Goal: Complete application form

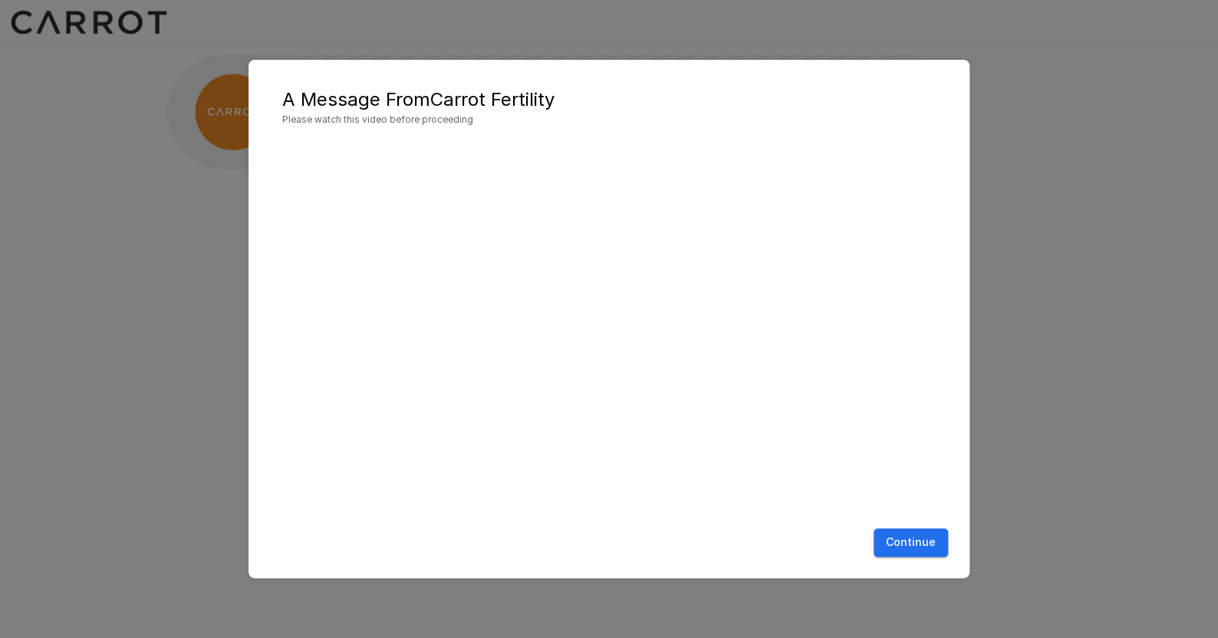
click at [916, 546] on button "Continue" at bounding box center [911, 543] width 74 height 28
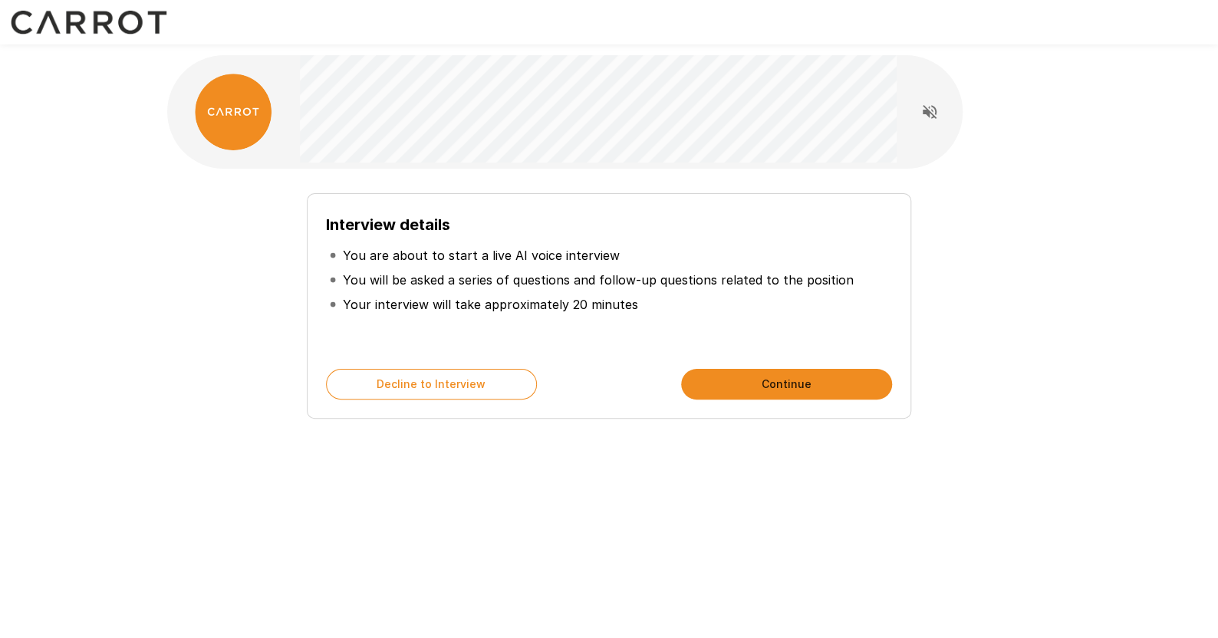
click at [746, 372] on button "Continue" at bounding box center [786, 384] width 211 height 31
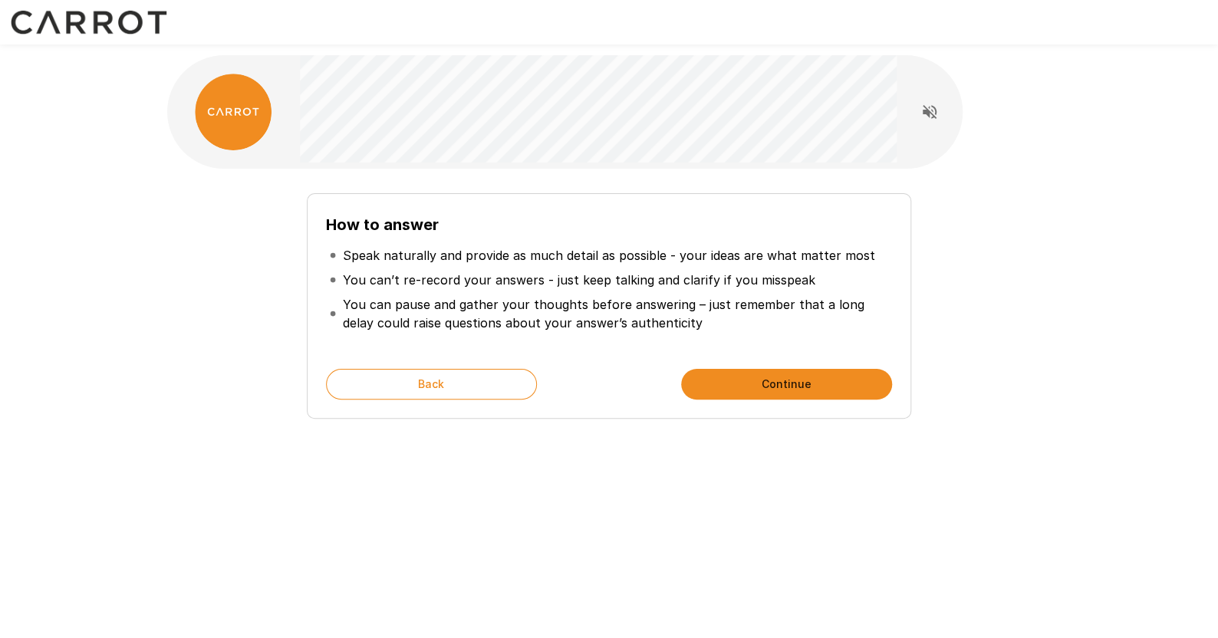
click at [741, 373] on button "Continue" at bounding box center [786, 384] width 211 height 31
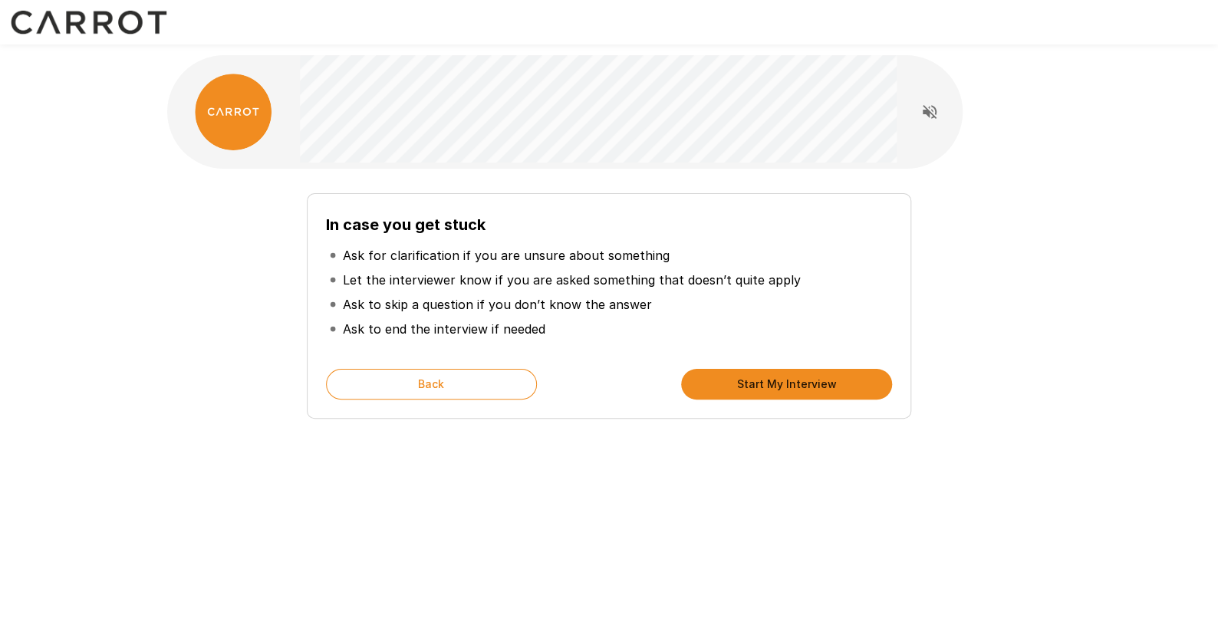
click at [761, 381] on button "Start My Interview" at bounding box center [786, 384] width 211 height 31
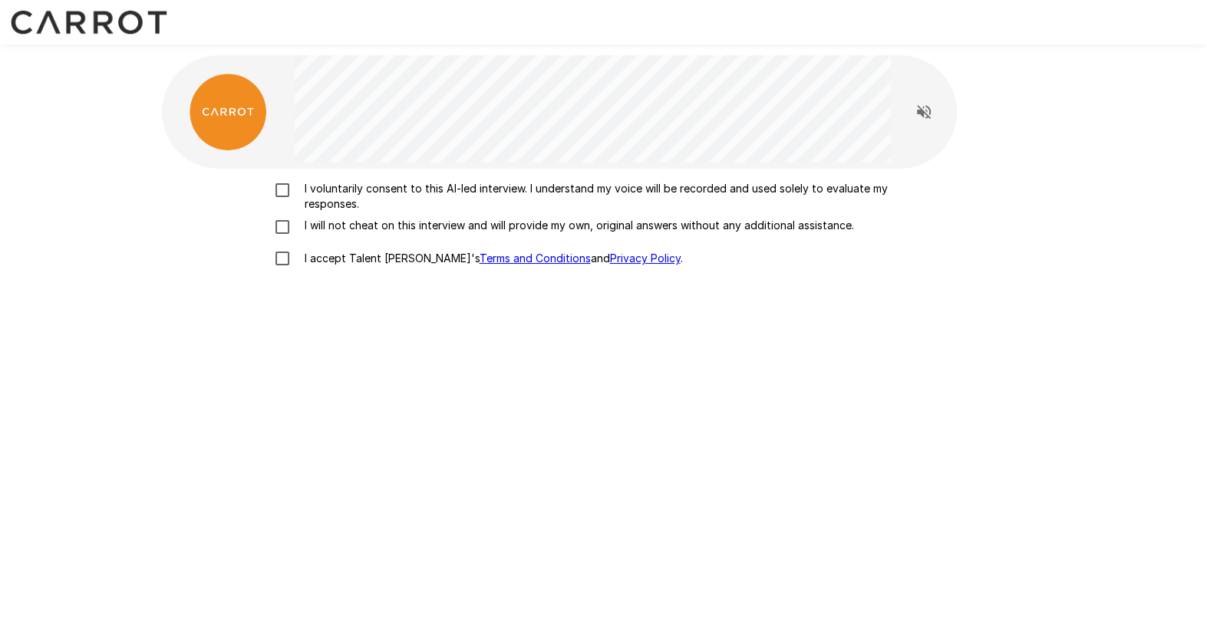
click at [379, 186] on p "I voluntarily consent to this AI-led interview. I understand my voice will be r…" at bounding box center [619, 196] width 643 height 31
click at [351, 226] on p "I will not cheat on this interview and will provide my own, original answers wi…" at bounding box center [575, 225] width 555 height 15
click at [339, 255] on p "I accept Talent Llama's Terms and Conditions and Privacy Policy ." at bounding box center [490, 258] width 384 height 15
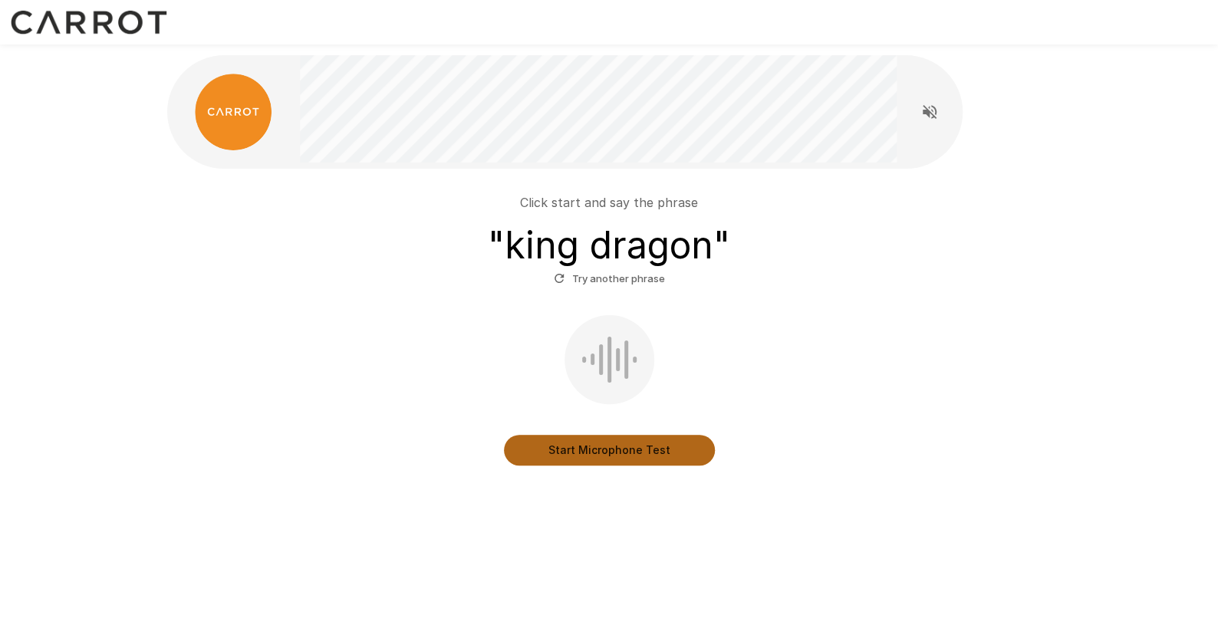
click at [588, 447] on button "Start Microphone Test" at bounding box center [609, 450] width 211 height 31
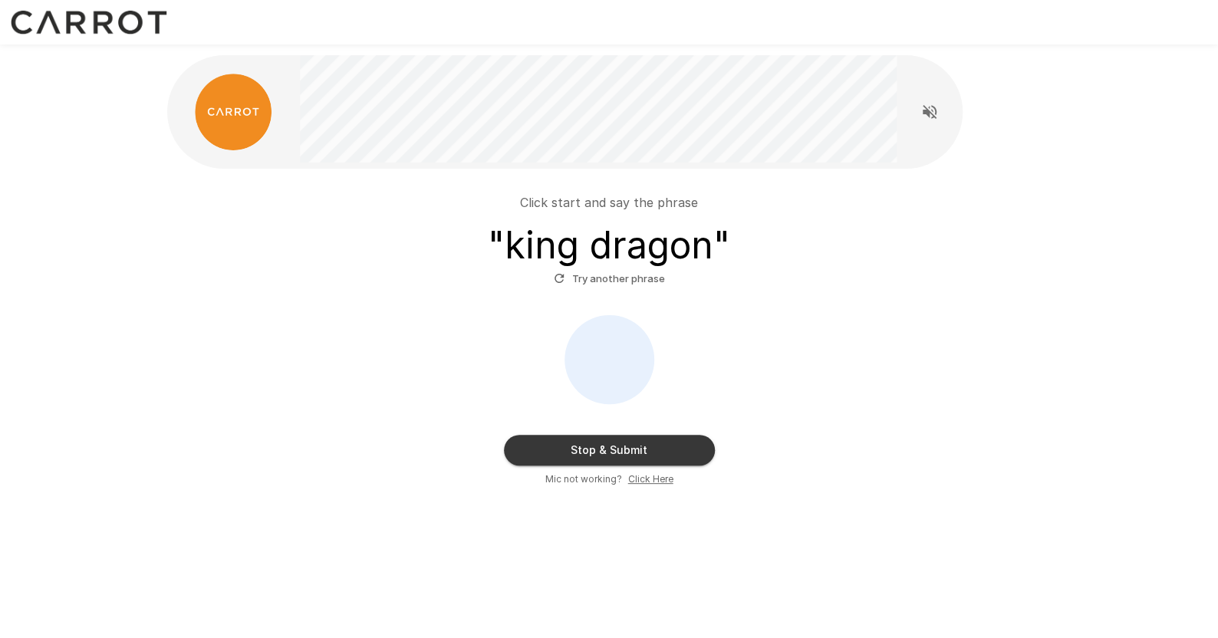
click at [598, 447] on button "Stop & Submit" at bounding box center [609, 450] width 211 height 31
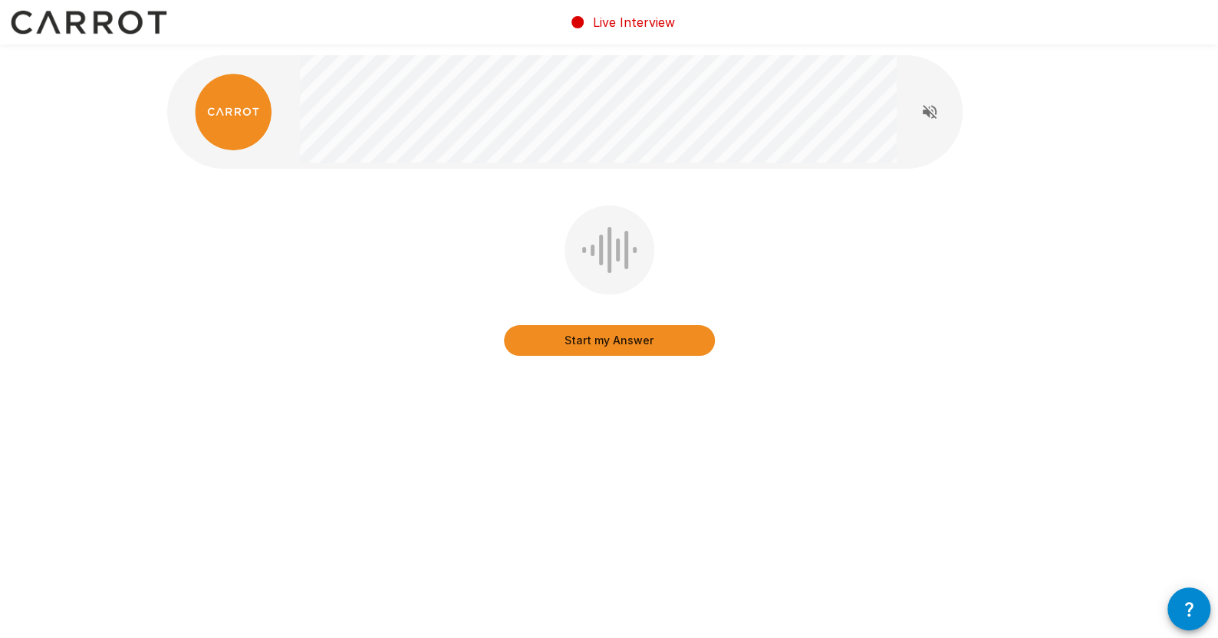
click at [928, 112] on icon "Read questions aloud" at bounding box center [930, 112] width 14 height 14
click at [586, 342] on button "Start my Answer" at bounding box center [609, 340] width 211 height 31
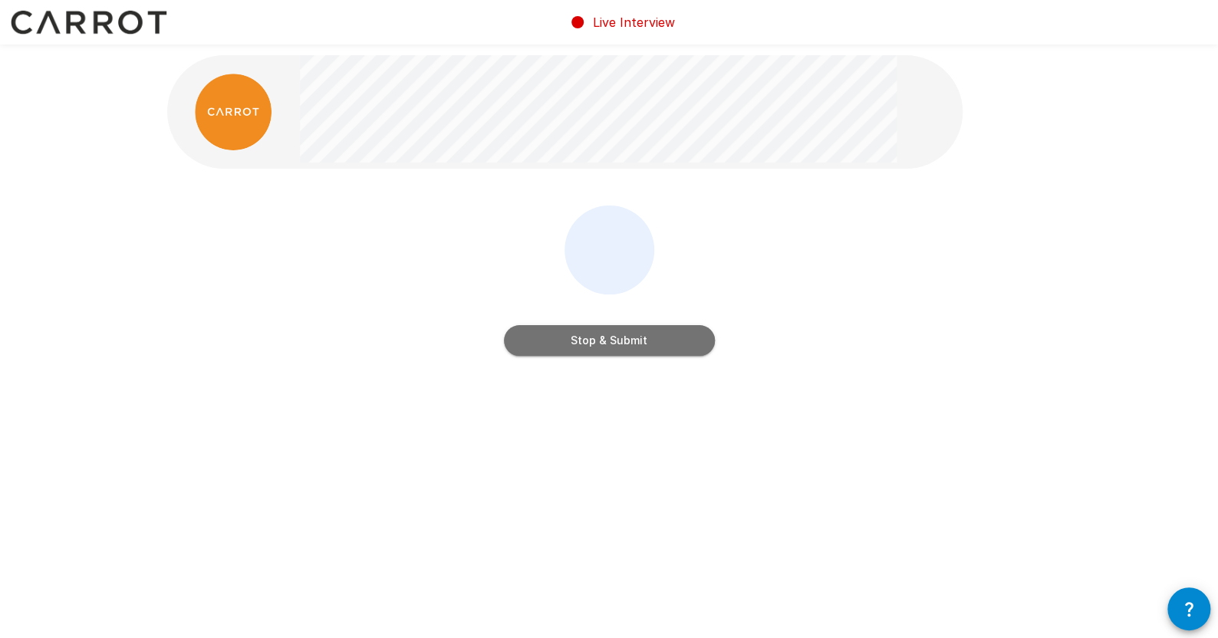
click at [595, 345] on button "Stop & Submit" at bounding box center [609, 340] width 211 height 31
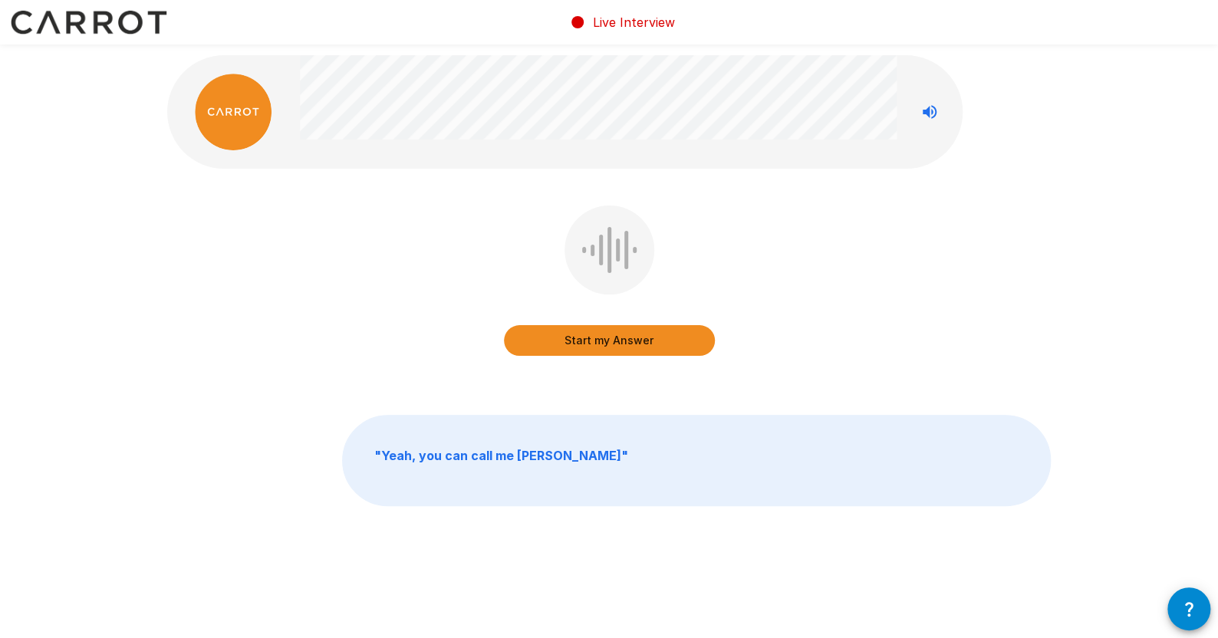
click at [629, 335] on button "Start my Answer" at bounding box center [609, 340] width 211 height 31
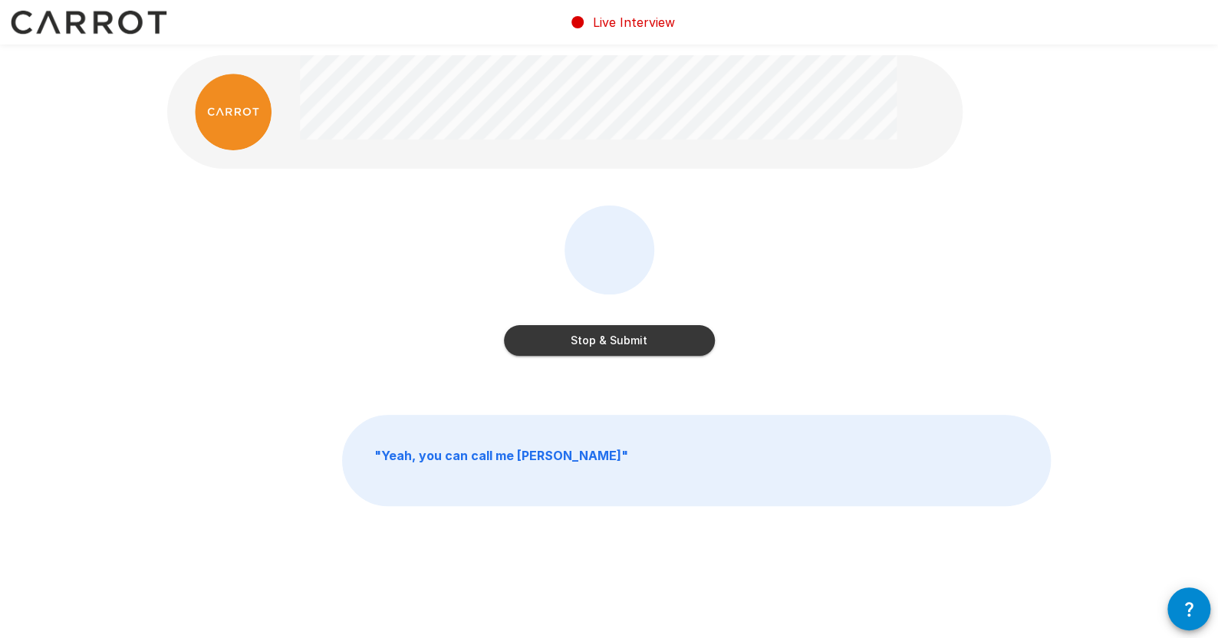
click at [643, 341] on button "Stop & Submit" at bounding box center [609, 340] width 211 height 31
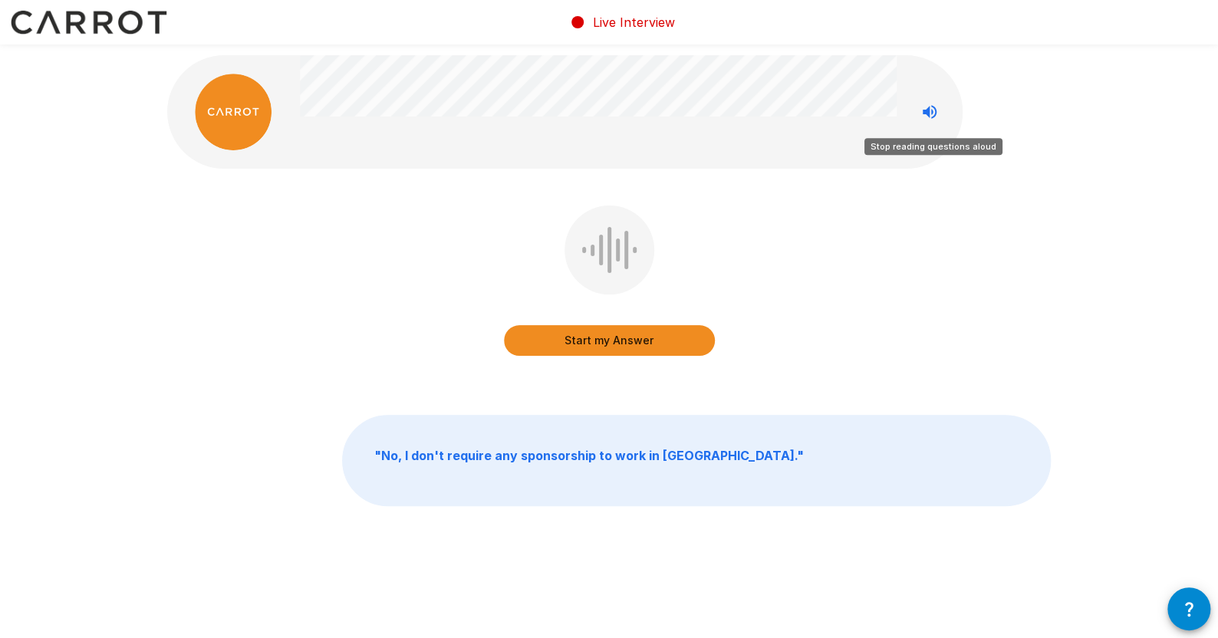
click at [931, 107] on icon "Stop reading questions aloud" at bounding box center [930, 112] width 18 height 18
click at [931, 107] on icon "Read questions aloud" at bounding box center [930, 112] width 18 height 18
click at [241, 107] on img at bounding box center [233, 112] width 77 height 77
click at [627, 333] on button "Start my Answer" at bounding box center [609, 340] width 211 height 31
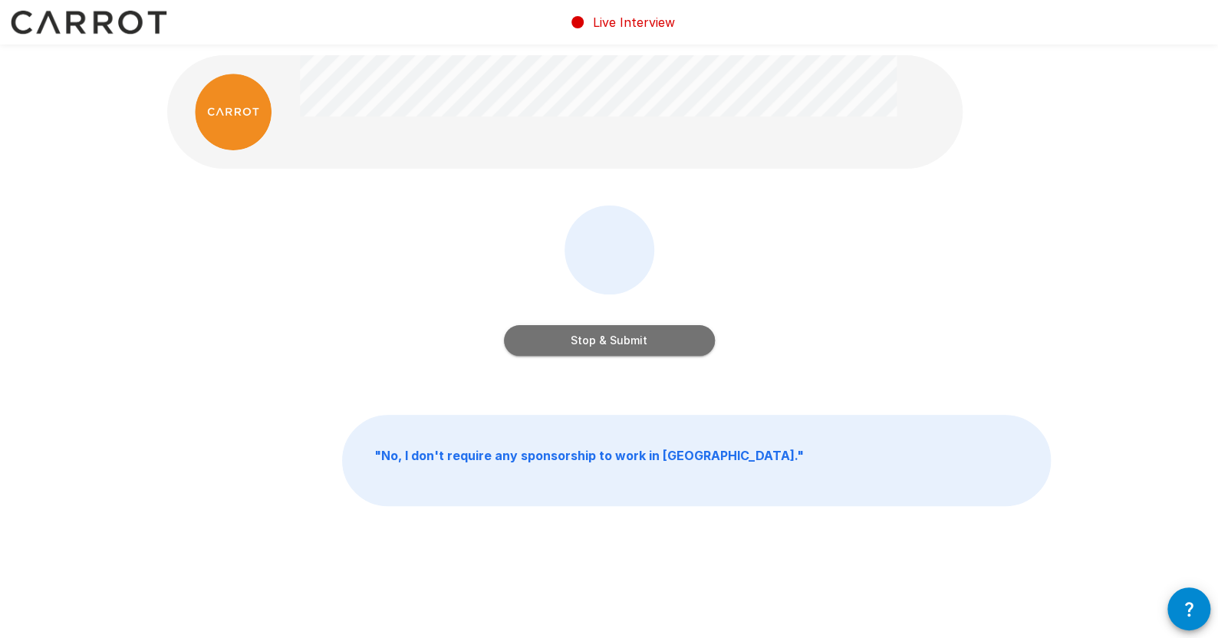
click at [632, 343] on button "Stop & Submit" at bounding box center [609, 340] width 211 height 31
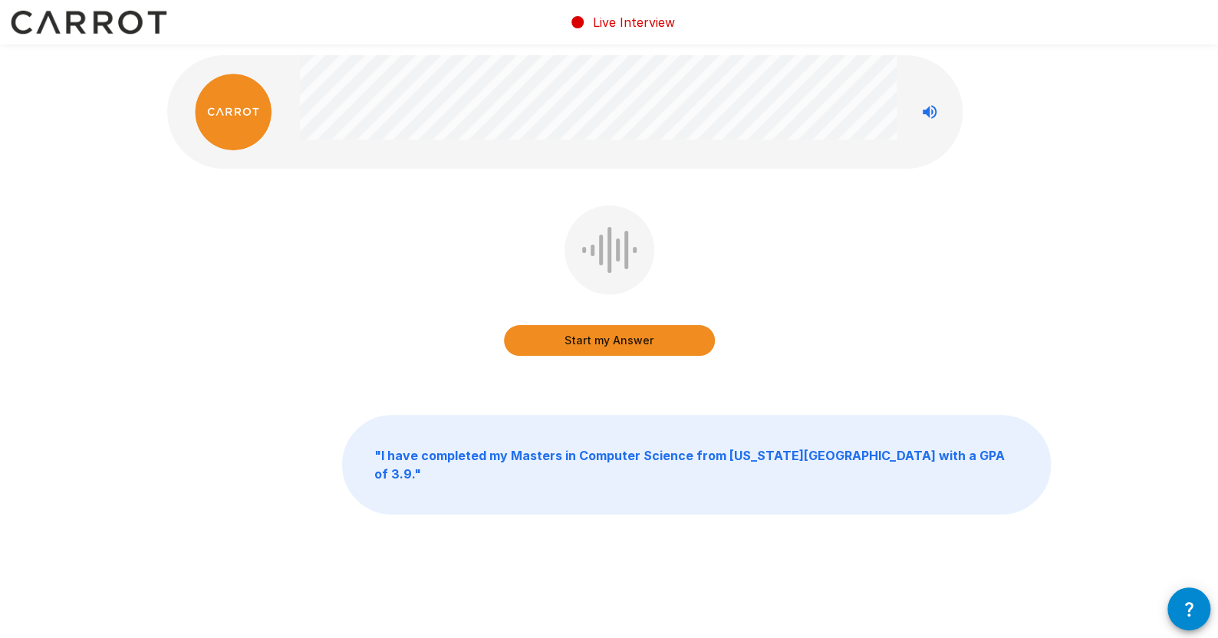
click at [549, 338] on button "Start my Answer" at bounding box center [609, 340] width 211 height 31
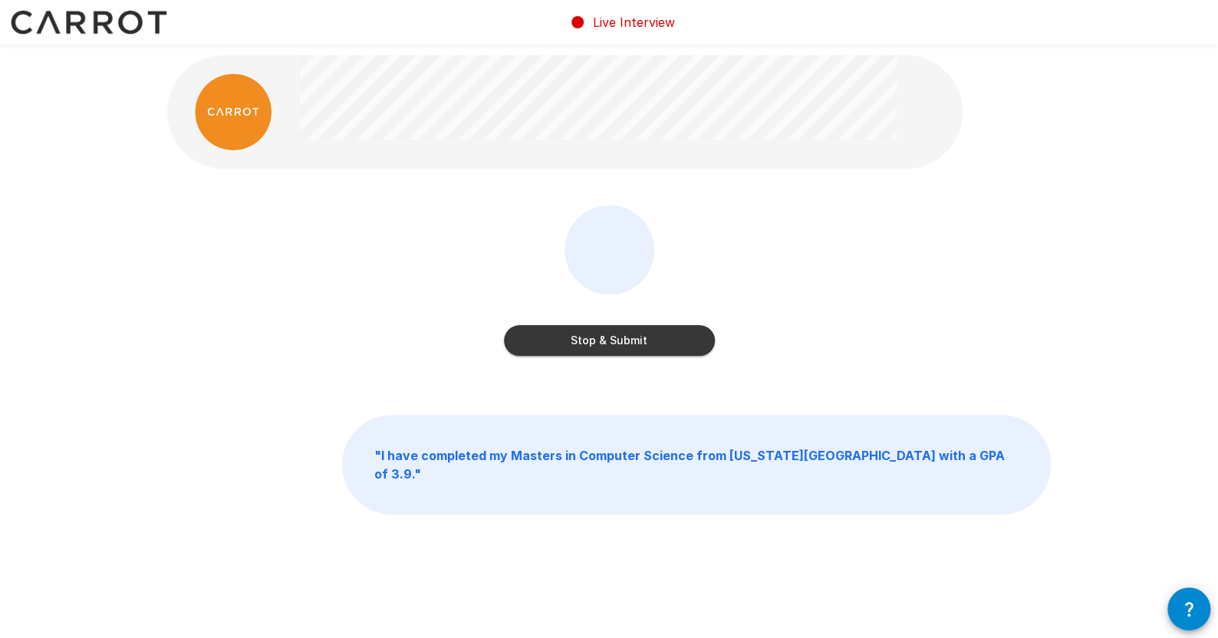
click at [650, 333] on button "Stop & Submit" at bounding box center [609, 340] width 211 height 31
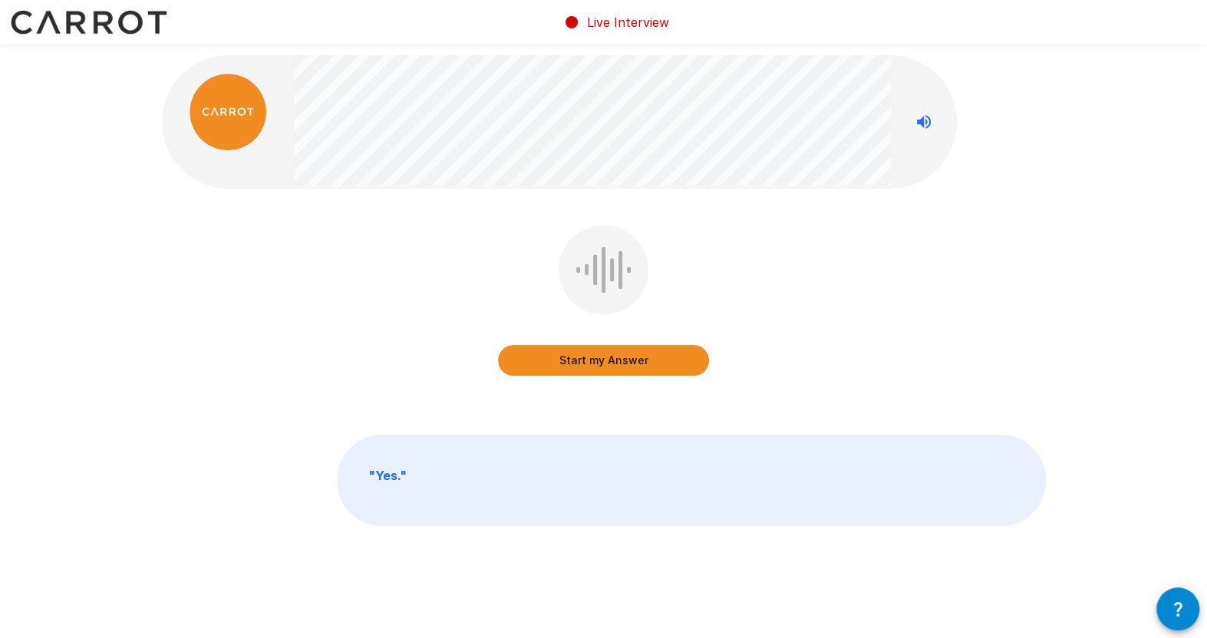
click at [928, 124] on icon "Stop reading questions aloud" at bounding box center [924, 122] width 14 height 14
click at [925, 120] on icon "Read questions aloud" at bounding box center [924, 122] width 14 height 14
click at [1185, 606] on icon "button" at bounding box center [1177, 609] width 18 height 18
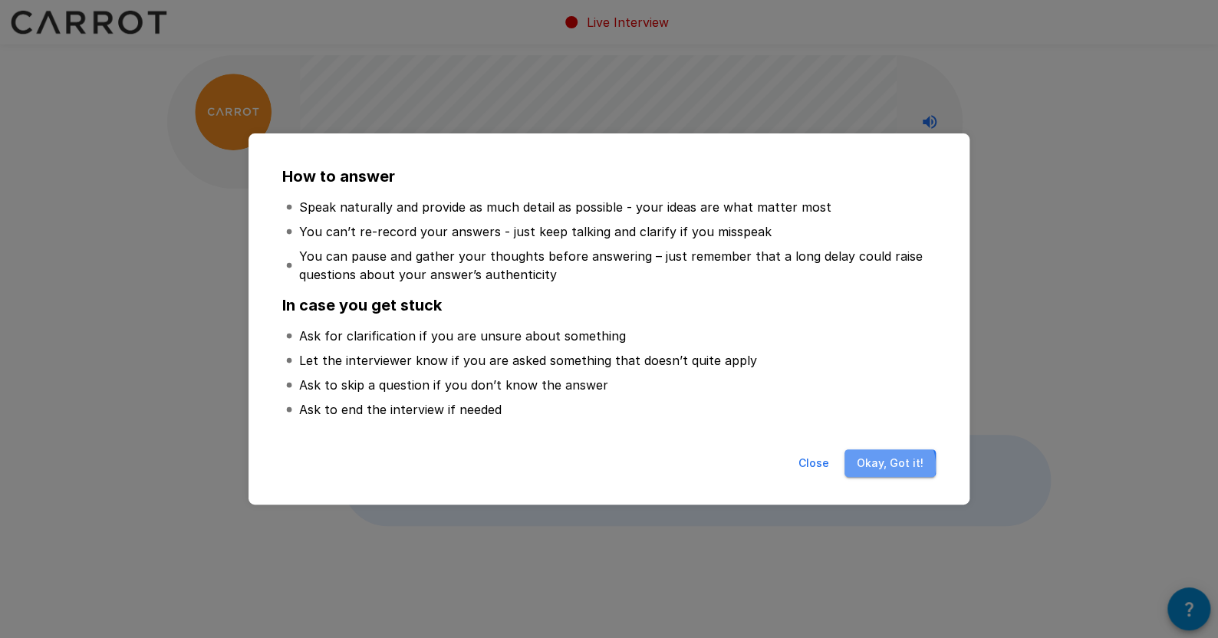
click at [885, 466] on button "Okay, Got it!" at bounding box center [890, 464] width 91 height 28
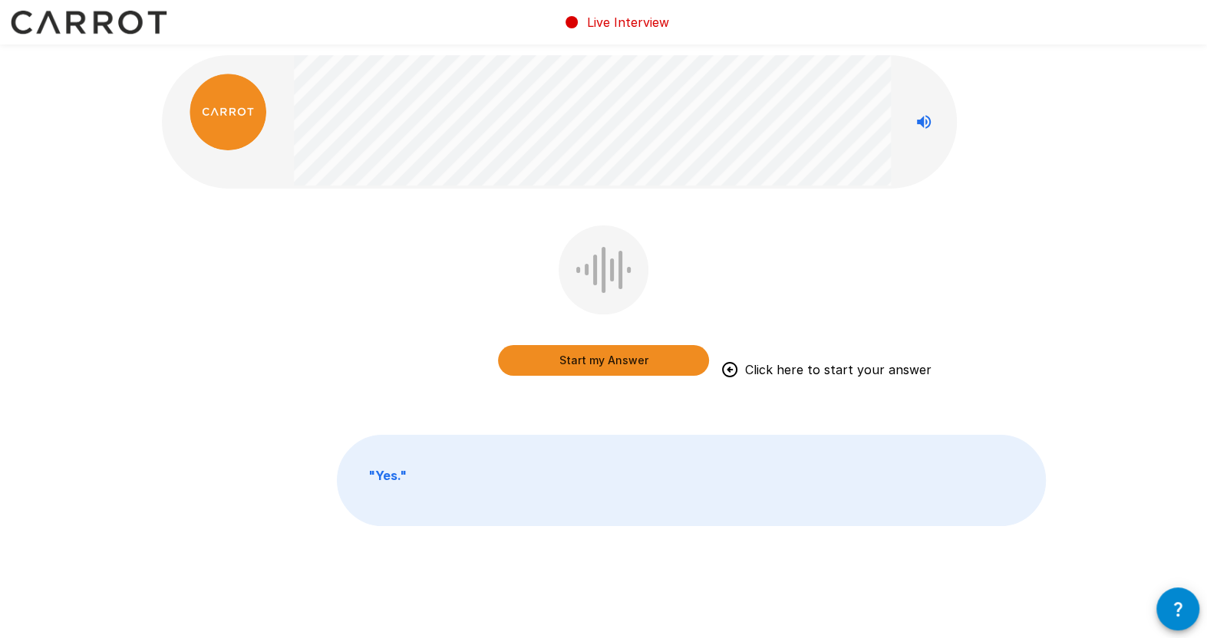
click at [595, 360] on button "Start my Answer" at bounding box center [603, 360] width 211 height 31
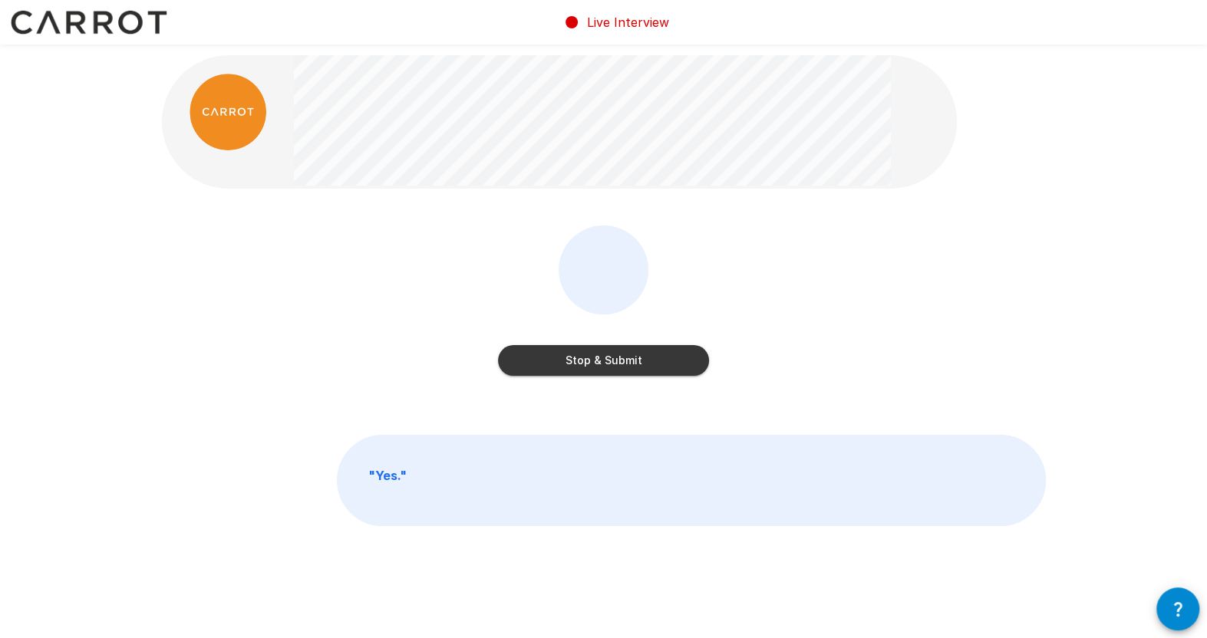
click at [628, 359] on button "Stop & Submit" at bounding box center [603, 360] width 211 height 31
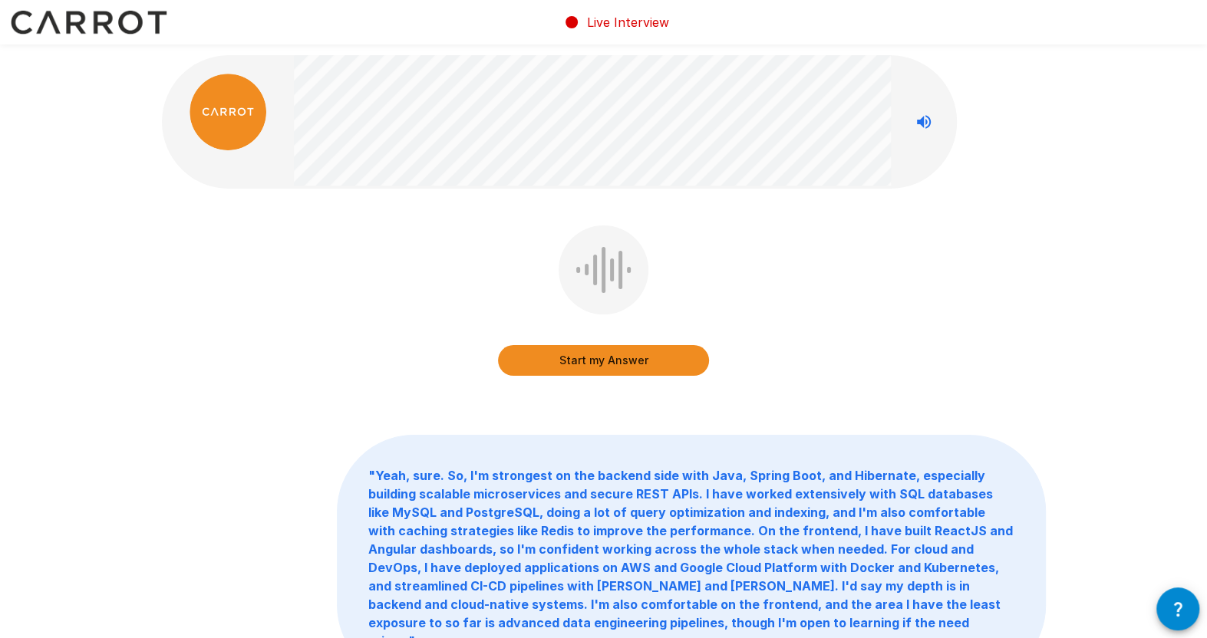
click at [610, 364] on button "Start my Answer" at bounding box center [603, 360] width 211 height 31
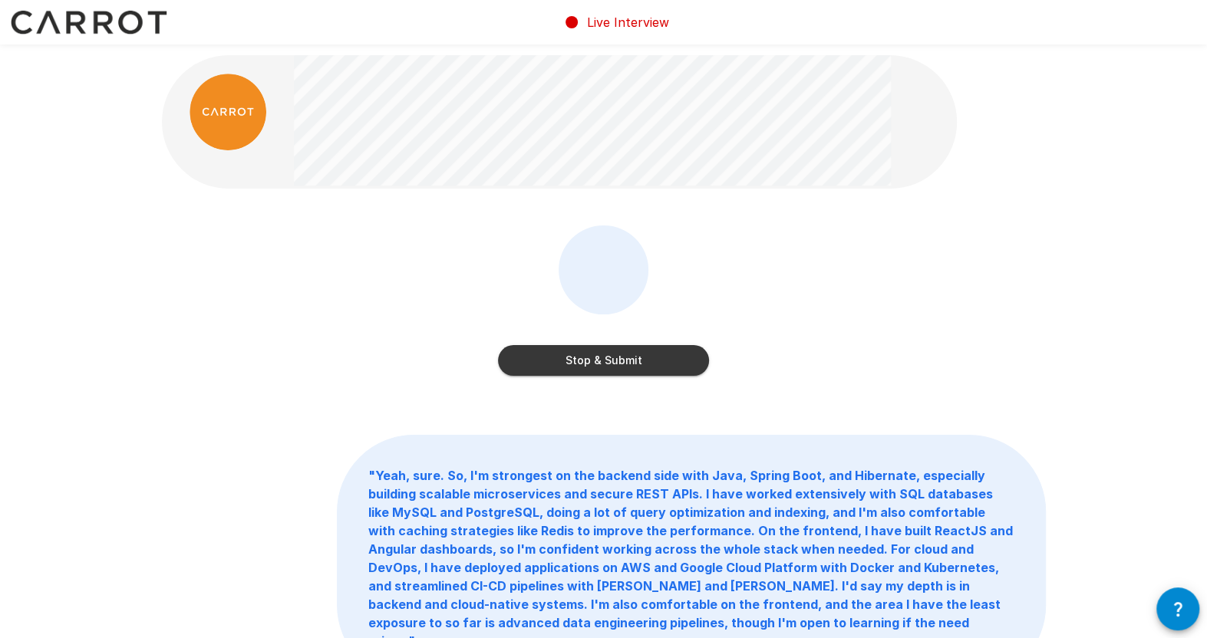
click at [608, 365] on button "Stop & Submit" at bounding box center [603, 360] width 211 height 31
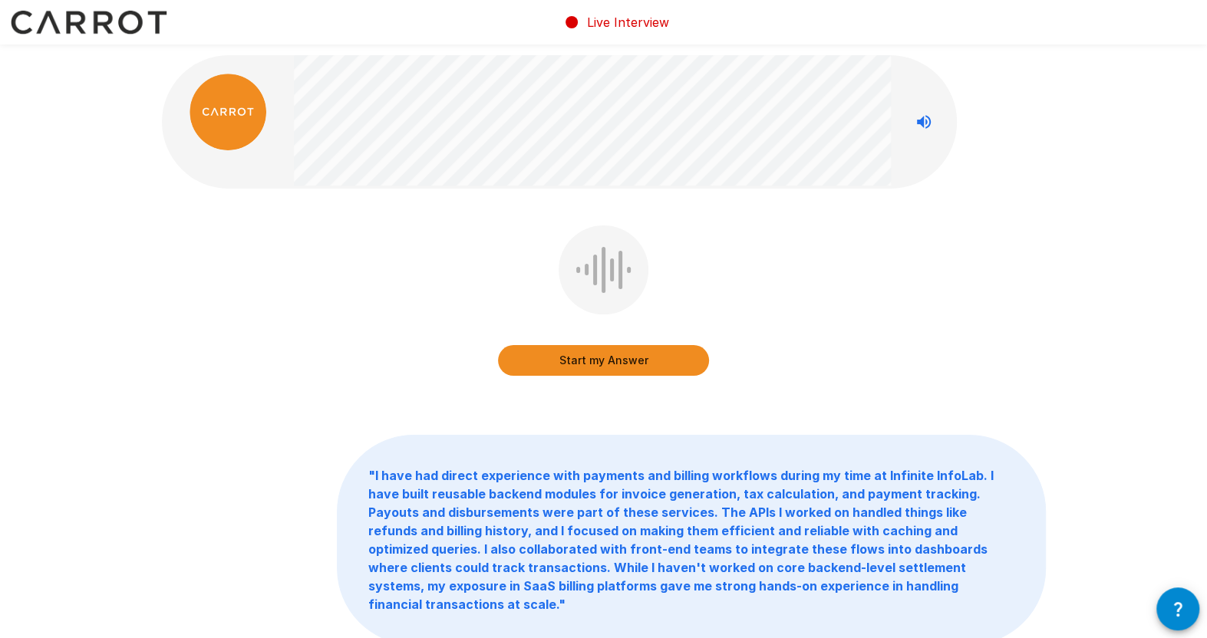
click at [618, 364] on button "Start my Answer" at bounding box center [603, 360] width 211 height 31
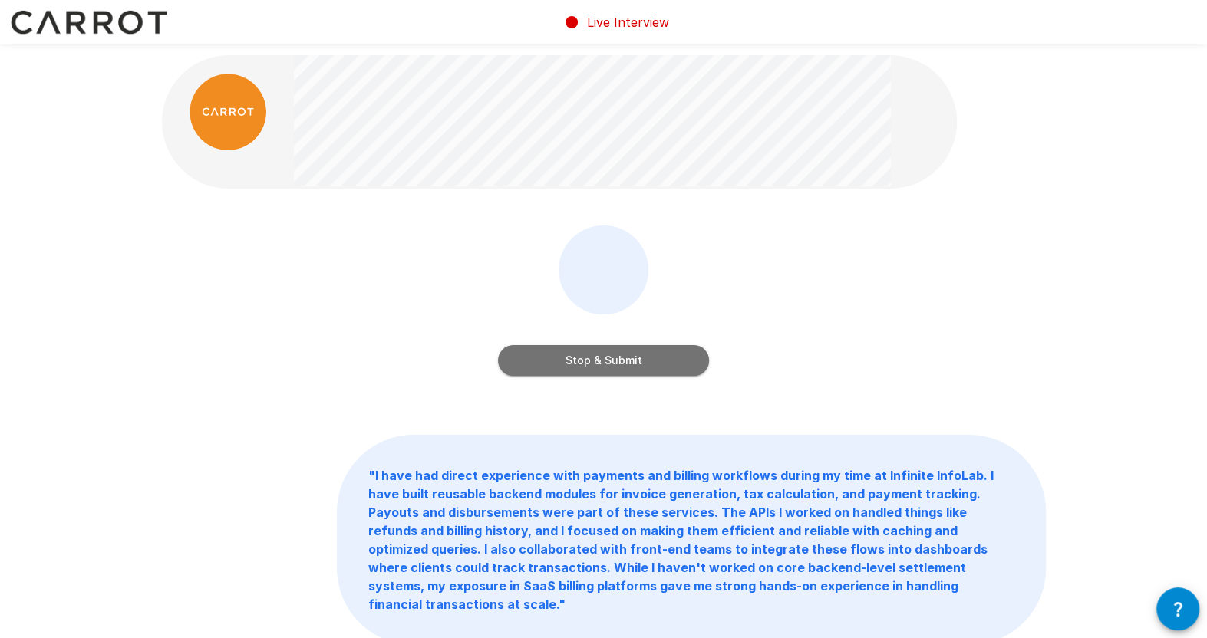
click at [637, 360] on button "Stop & Submit" at bounding box center [603, 360] width 211 height 31
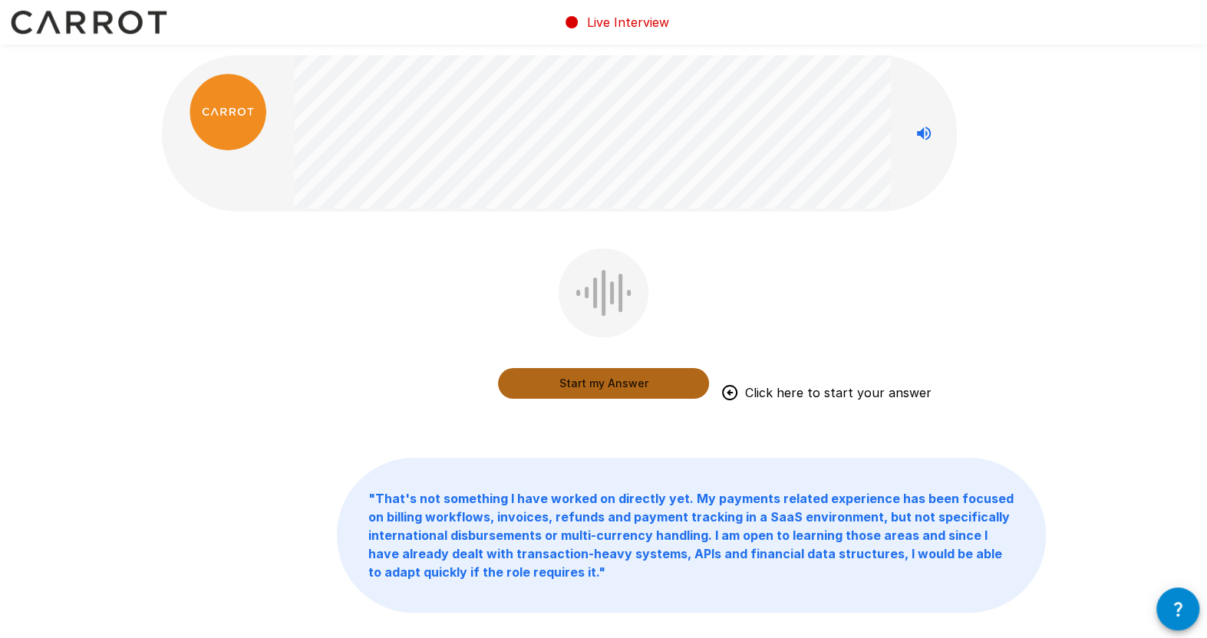
click at [572, 384] on button "Start my Answer" at bounding box center [603, 383] width 211 height 31
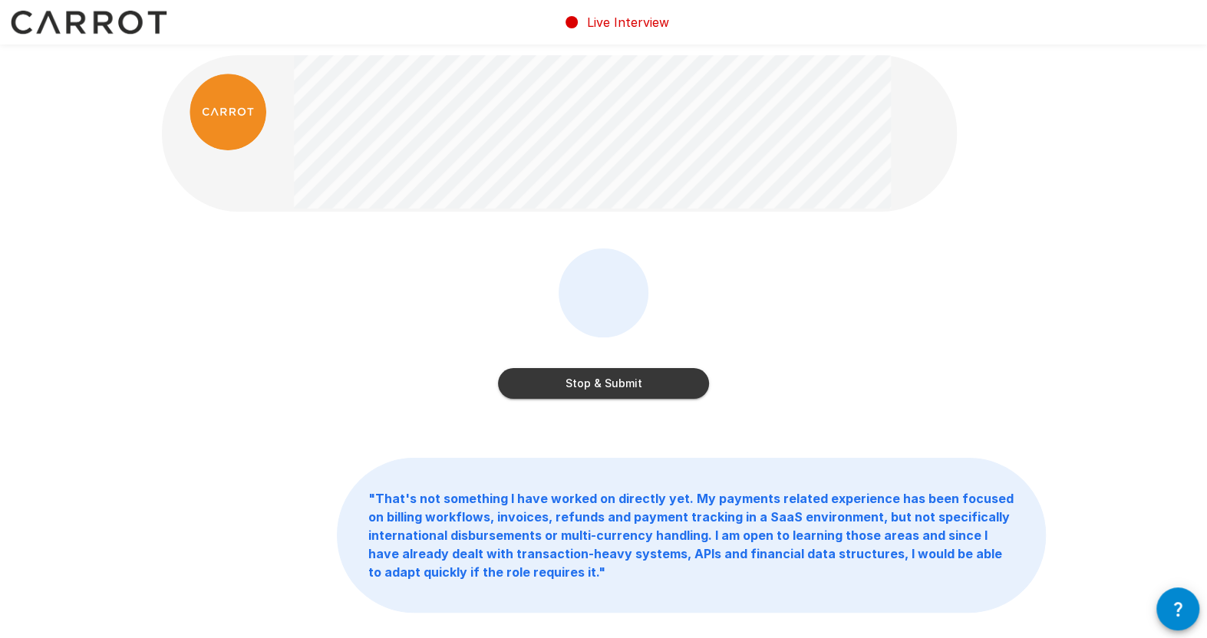
click at [640, 381] on button "Stop & Submit" at bounding box center [603, 383] width 211 height 31
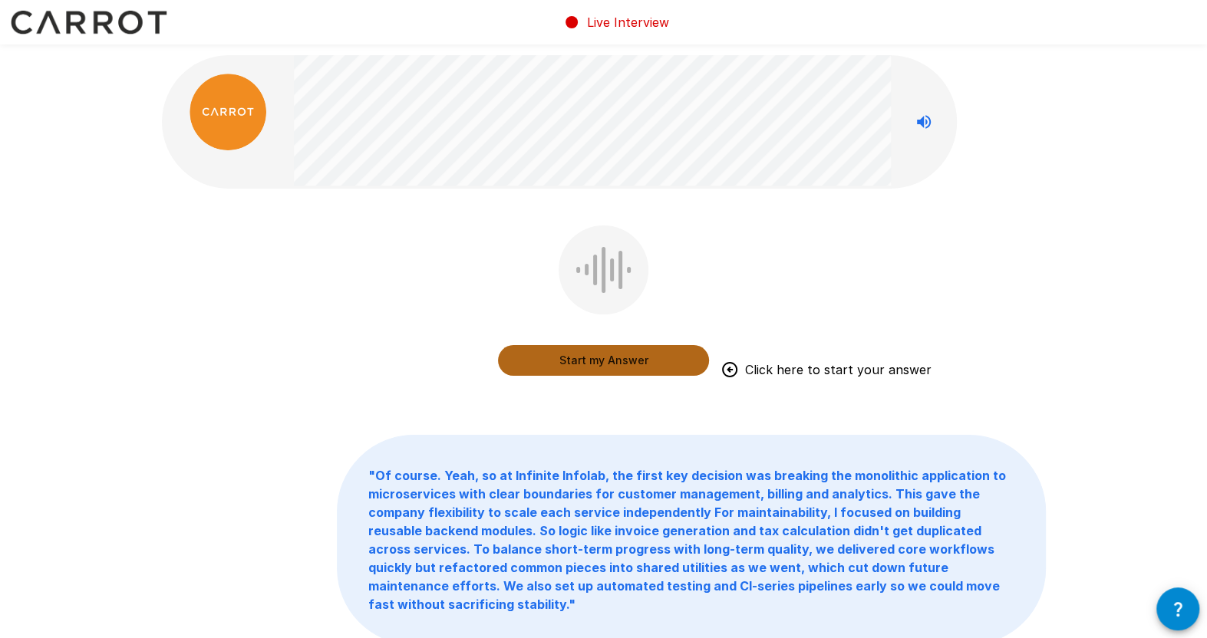
click at [654, 350] on button "Start my Answer" at bounding box center [603, 360] width 211 height 31
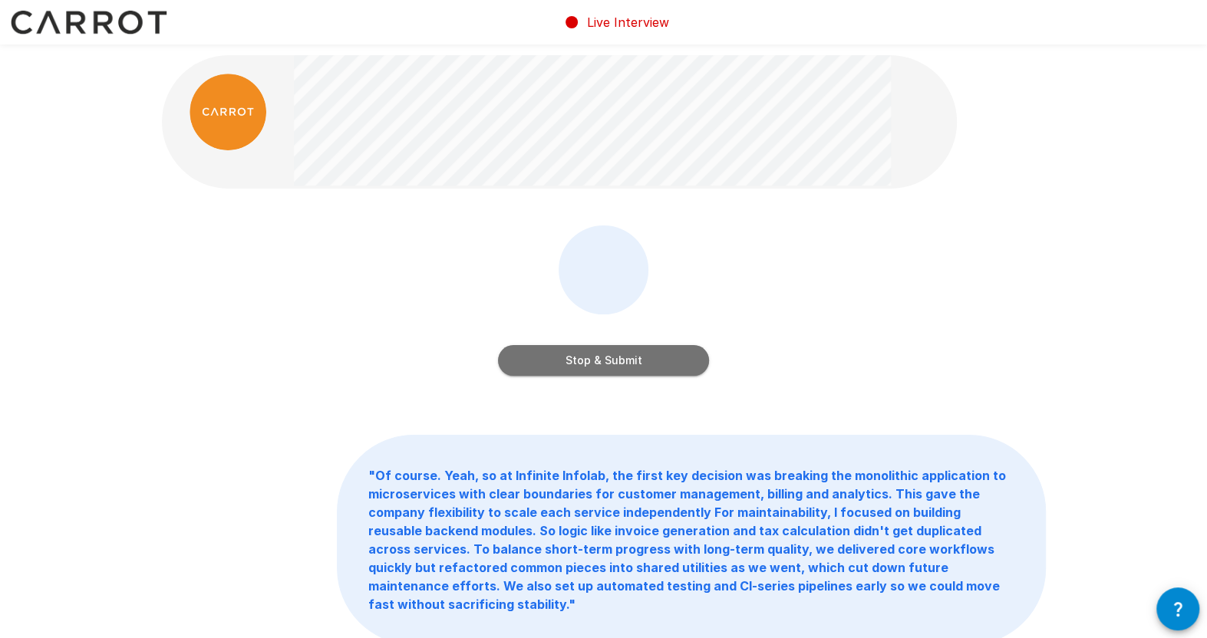
click at [639, 355] on button "Stop & Submit" at bounding box center [603, 360] width 211 height 31
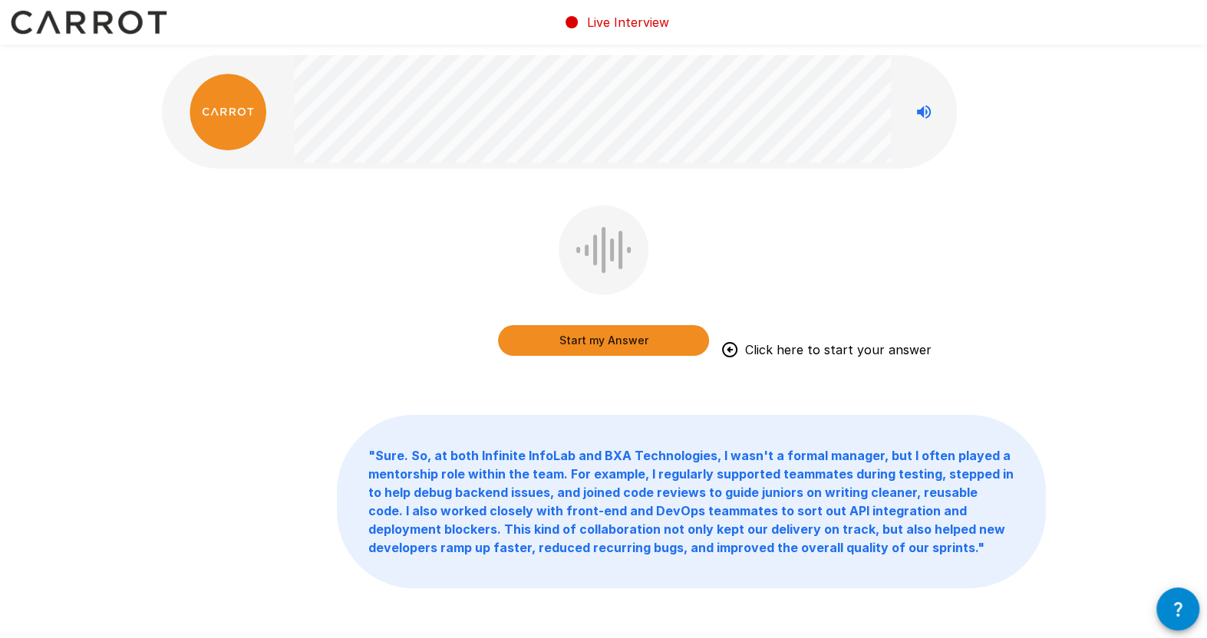
click at [585, 334] on button "Start my Answer" at bounding box center [603, 340] width 211 height 31
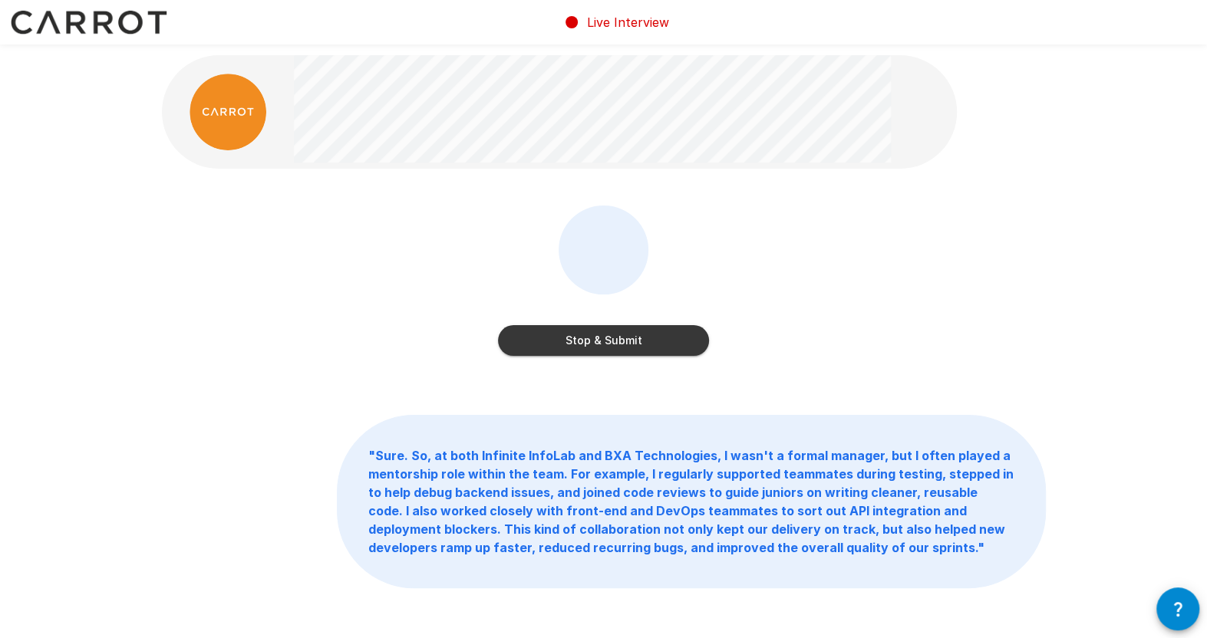
click at [568, 334] on button "Stop & Submit" at bounding box center [603, 340] width 211 height 31
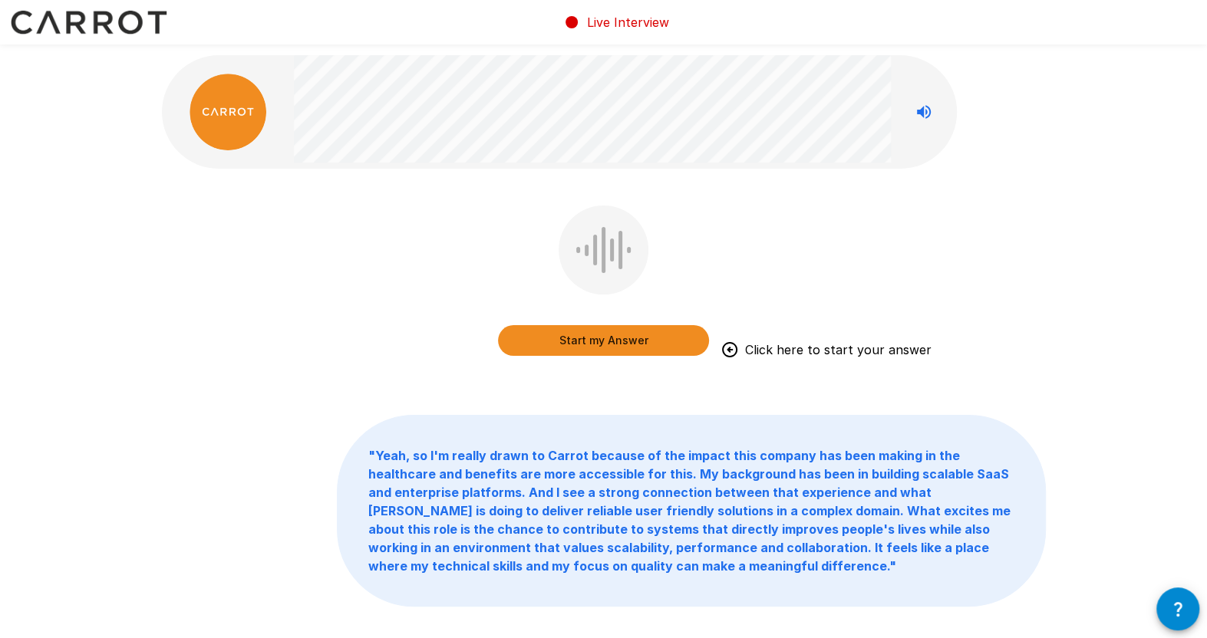
click at [635, 338] on button "Start my Answer" at bounding box center [603, 340] width 211 height 31
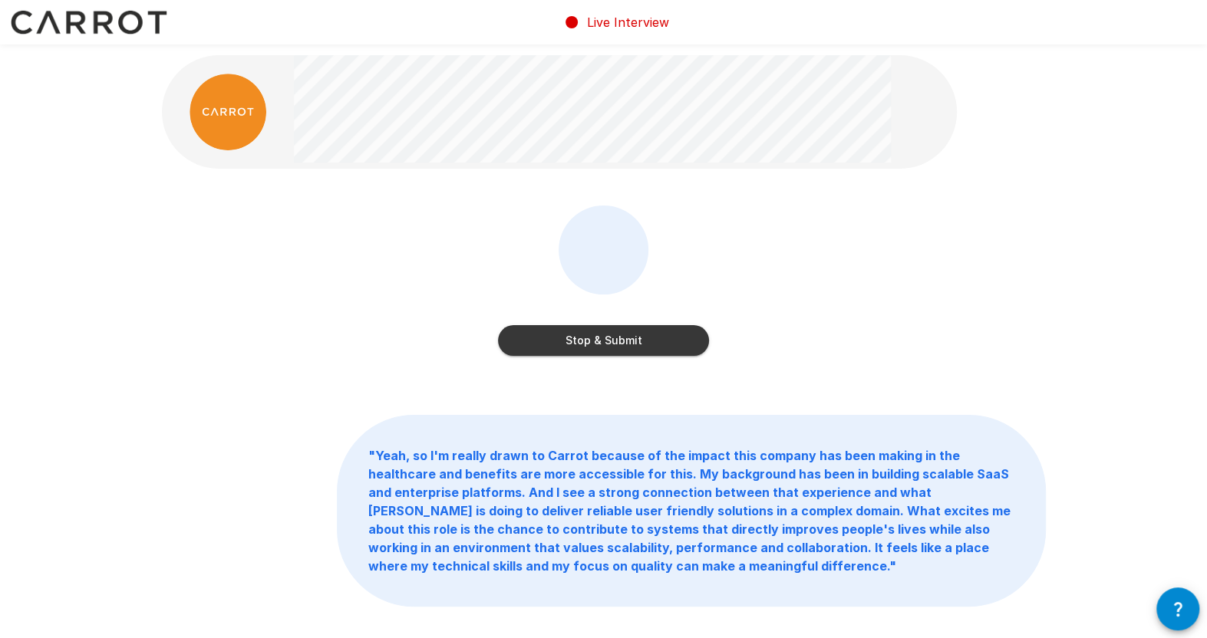
click at [672, 344] on button "Stop & Submit" at bounding box center [603, 340] width 211 height 31
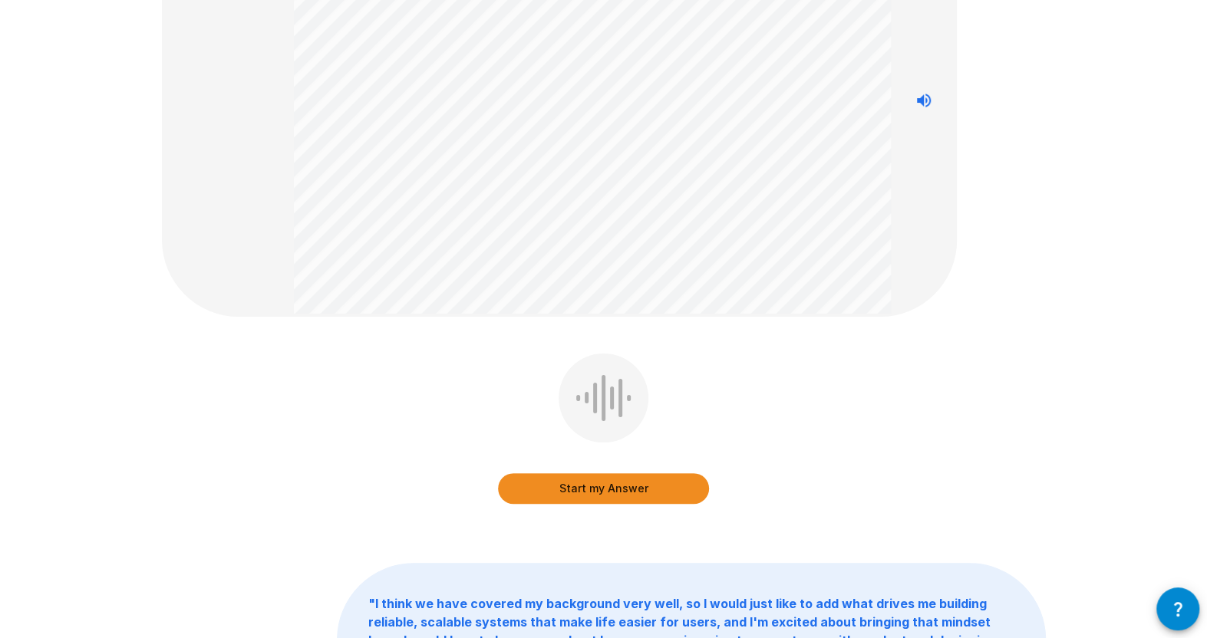
scroll to position [373, 0]
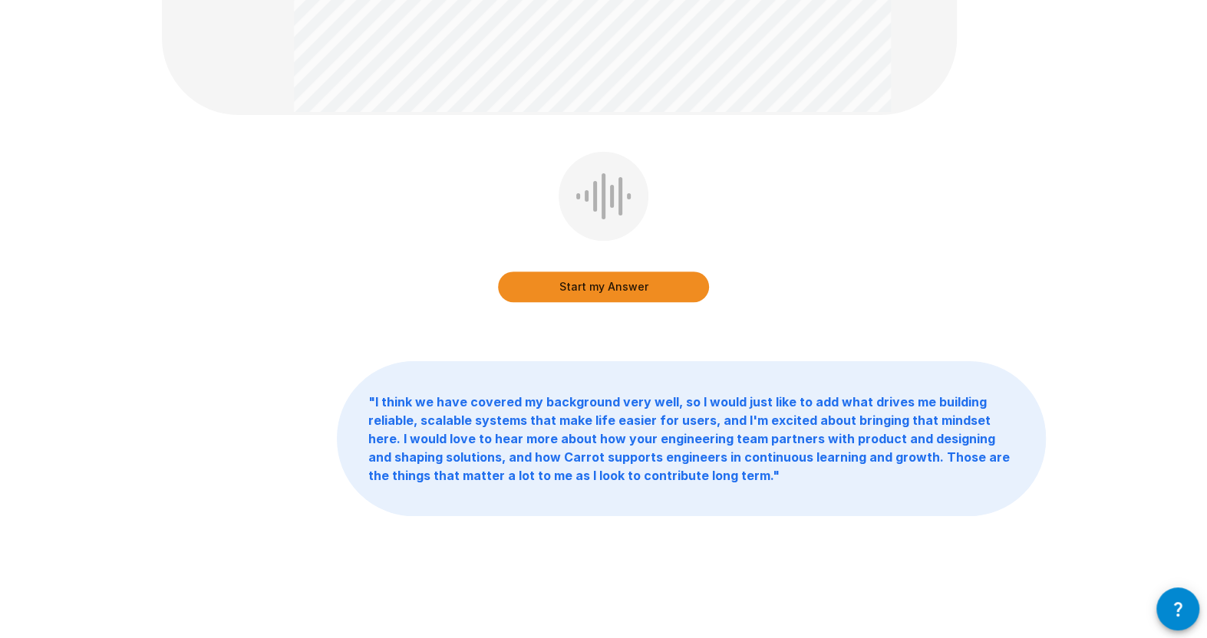
click at [646, 278] on button "Start my Answer" at bounding box center [603, 287] width 211 height 31
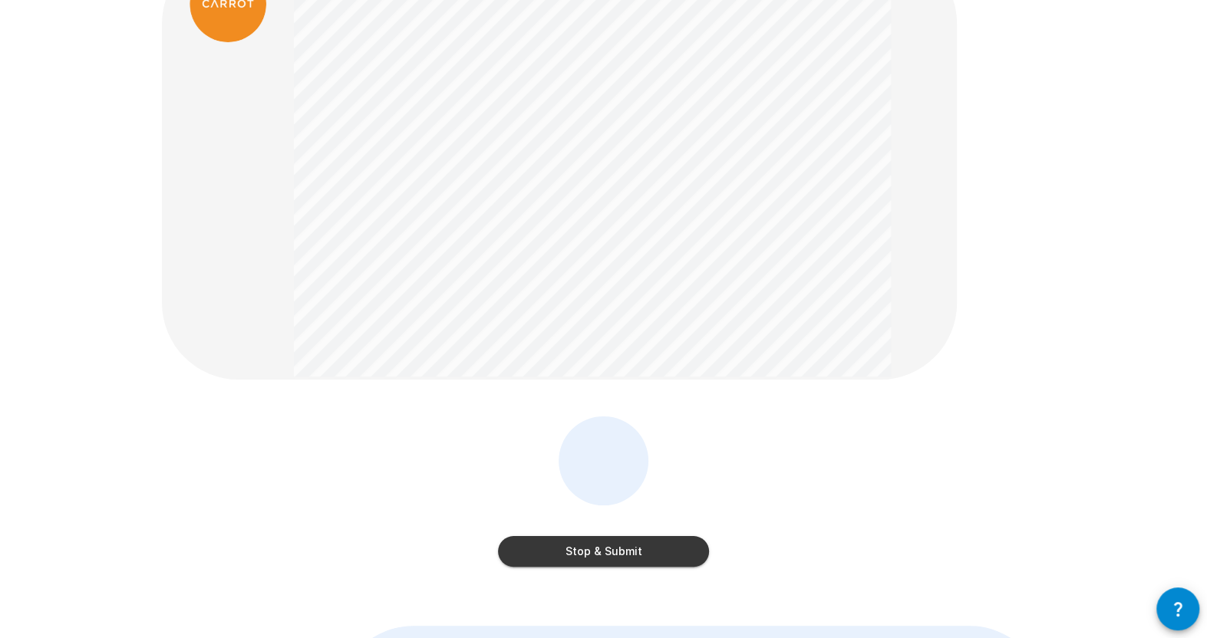
scroll to position [153, 0]
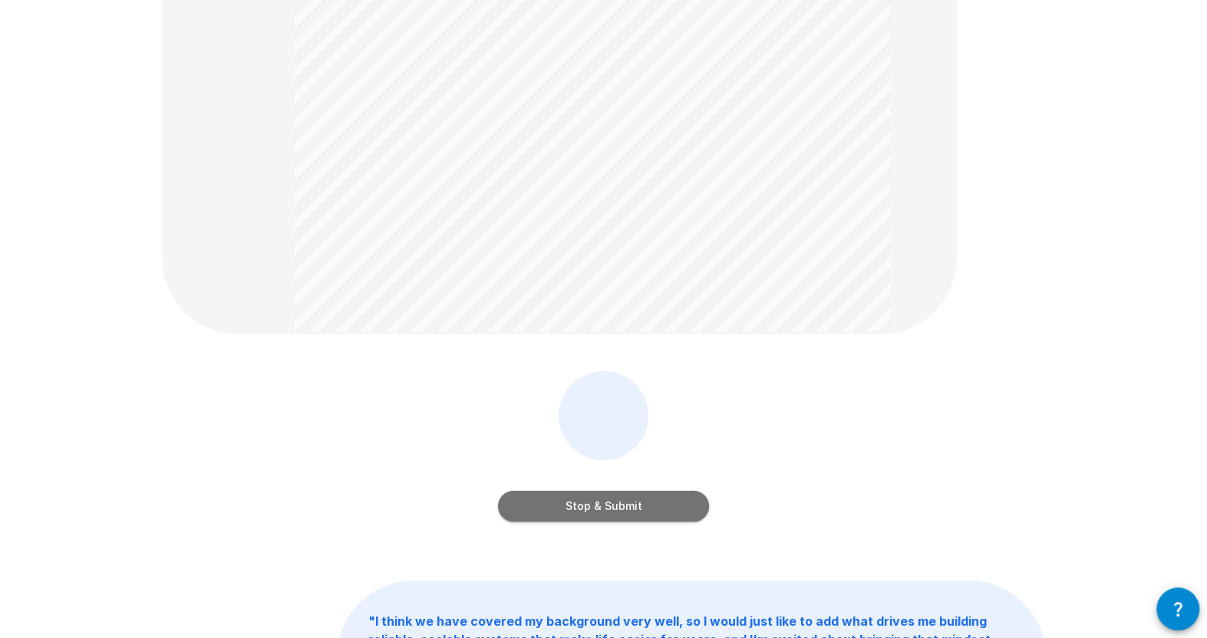
click at [598, 510] on button "Stop & Submit" at bounding box center [603, 506] width 211 height 31
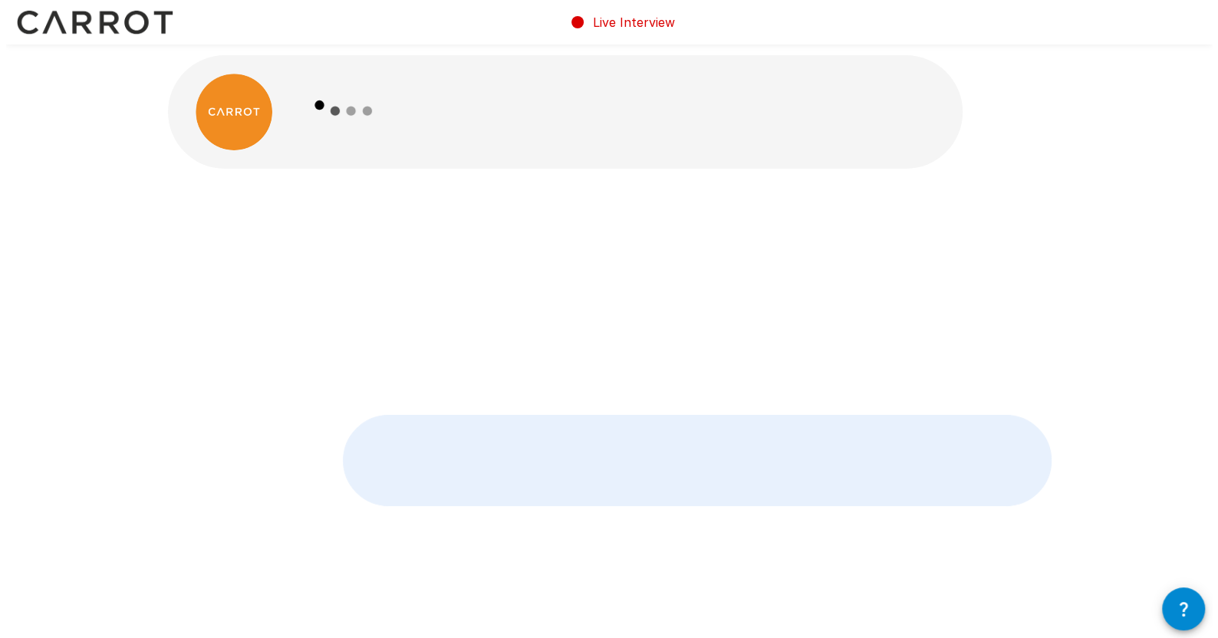
scroll to position [0, 0]
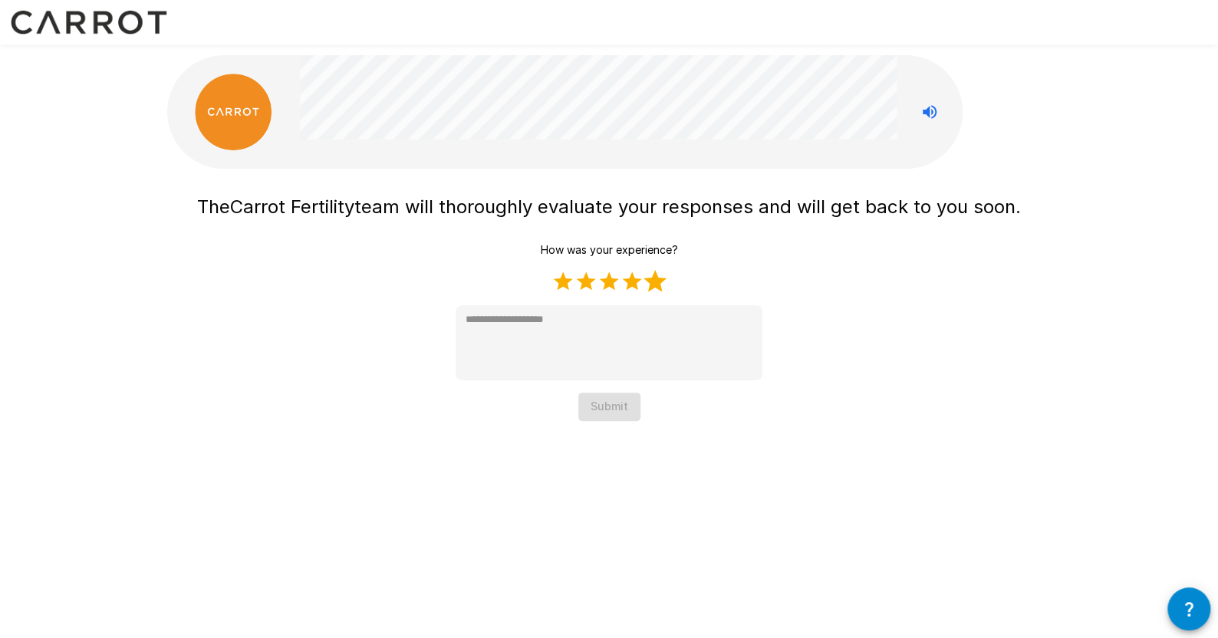
click at [661, 286] on label "5 Stars" at bounding box center [655, 281] width 23 height 23
type textarea "*"
click at [604, 400] on button "Submit" at bounding box center [609, 407] width 62 height 28
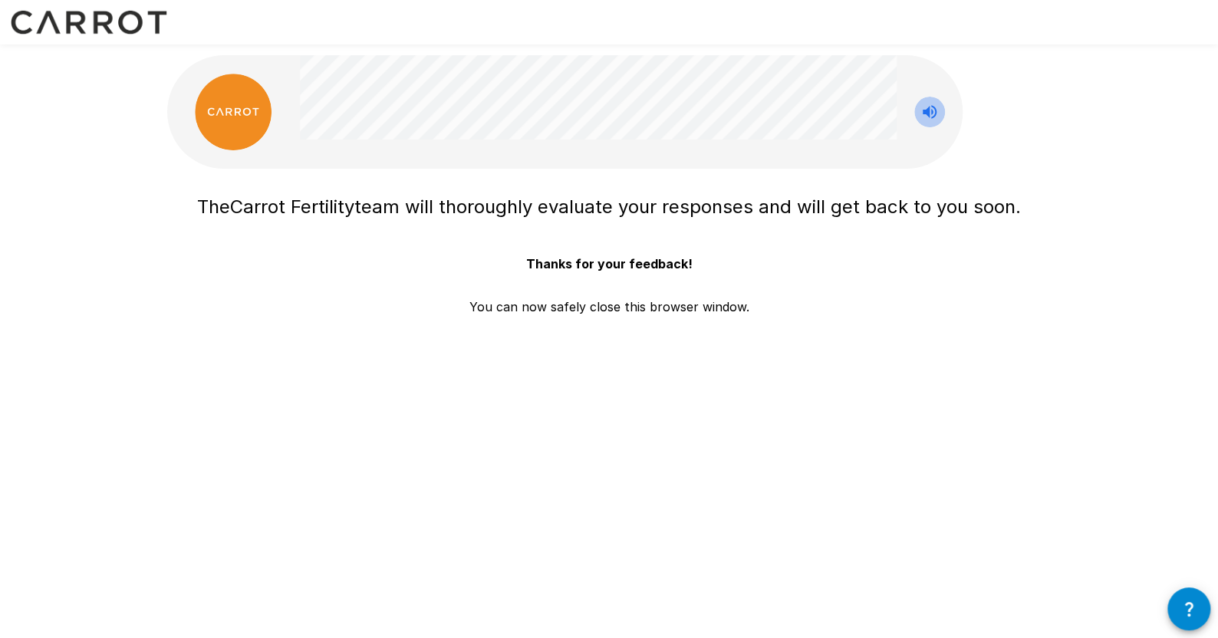
click at [927, 104] on icon "Stop reading questions aloud" at bounding box center [930, 112] width 18 height 18
